Goal: Find contact information: Find contact information

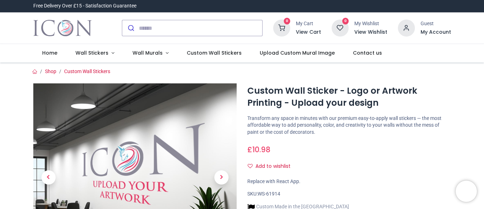
click at [482, 39] on div "0 My Cart View Cart 0 Guest" at bounding box center [242, 28] width 484 height 32
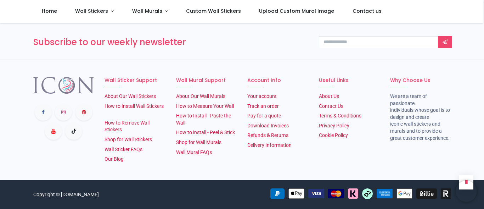
scroll to position [1428, 0]
click at [331, 104] on link "Contact Us" at bounding box center [331, 106] width 24 height 6
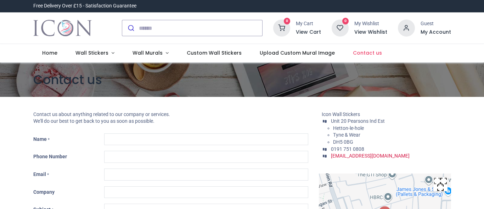
type input "***"
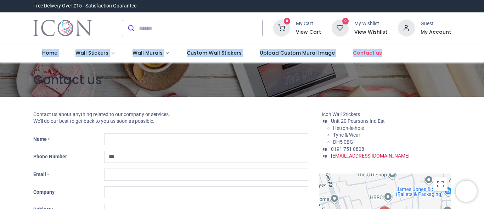
drag, startPoint x: 482, startPoint y: 31, endPoint x: 483, endPoint y: 46, distance: 15.6
click at [483, 46] on div "Login • Register Home Wall Stickers" at bounding box center [242, 104] width 484 height 209
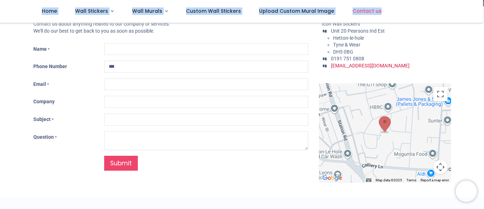
scroll to position [33, 0]
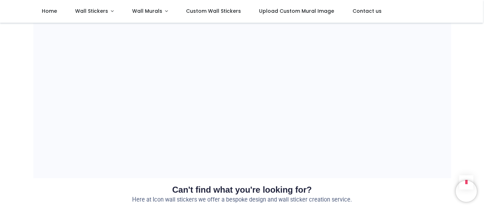
scroll to position [709, 0]
